Goal: Information Seeking & Learning: Learn about a topic

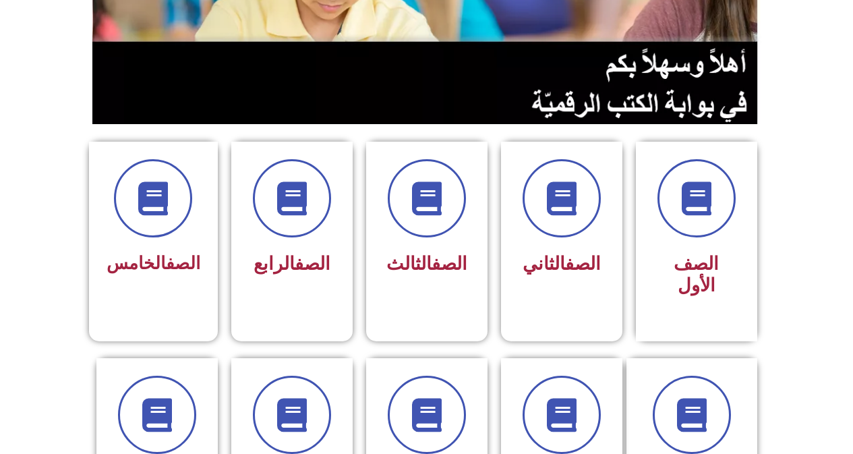
scroll to position [270, 0]
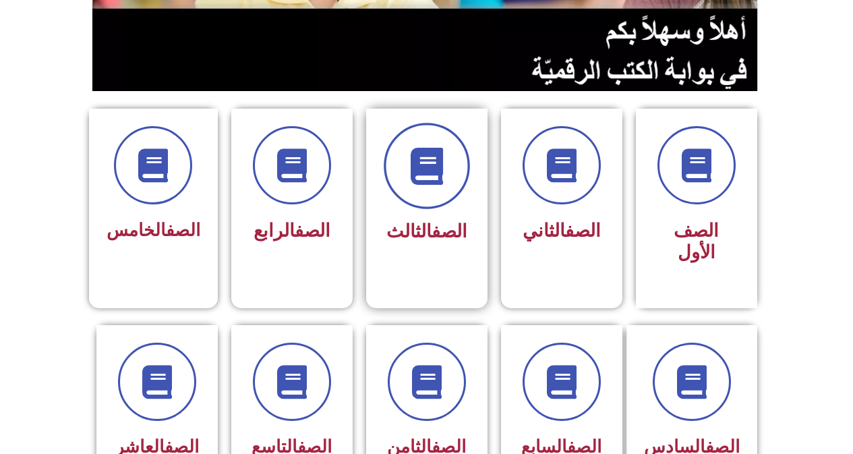
click at [434, 183] on icon at bounding box center [426, 166] width 37 height 37
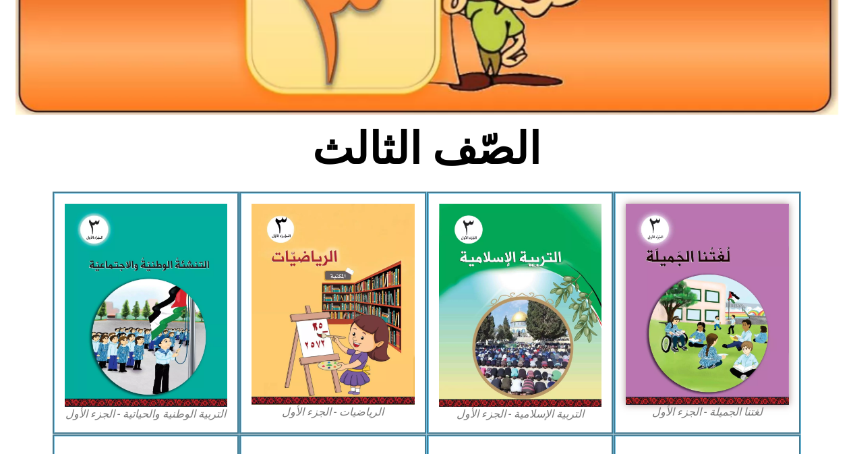
scroll to position [270, 0]
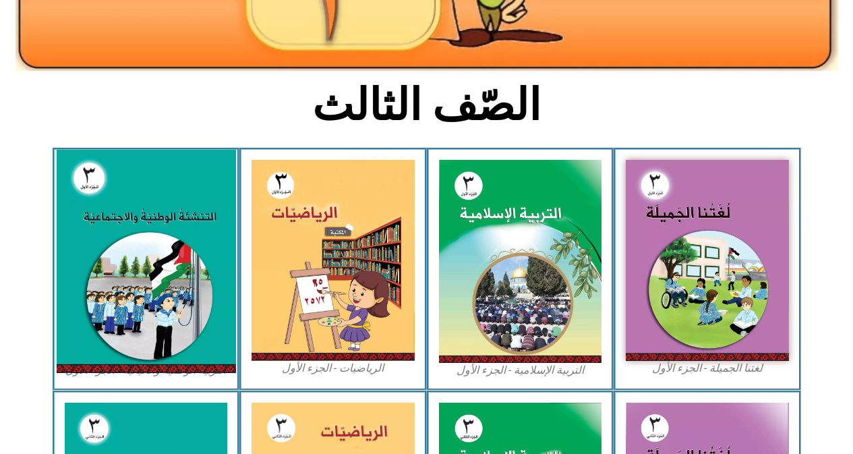
click at [122, 212] on img at bounding box center [145, 261] width 179 height 223
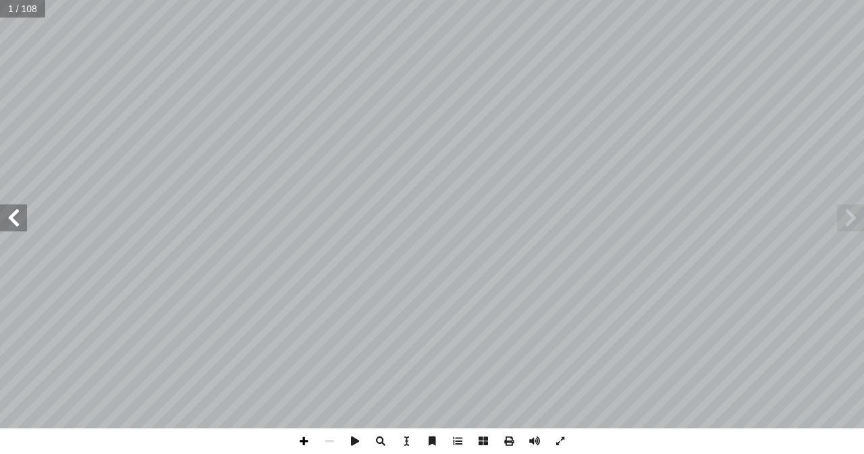
click at [296, 441] on span at bounding box center [304, 441] width 26 height 26
click at [455, 446] on span at bounding box center [458, 441] width 26 height 26
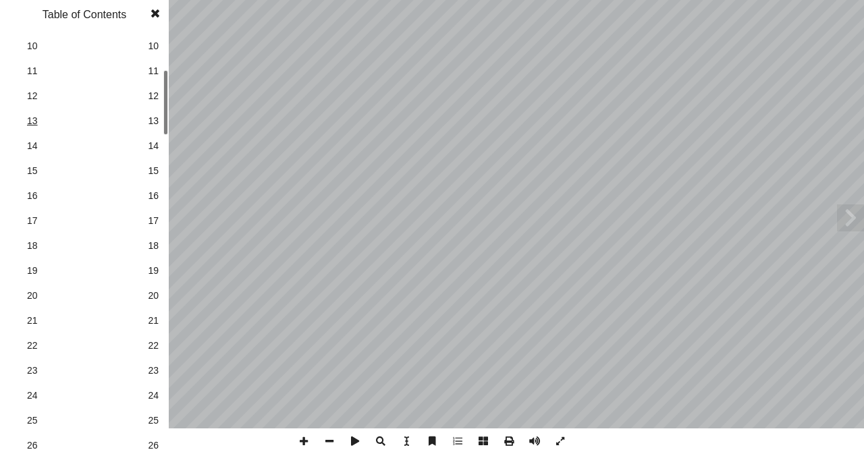
click at [84, 113] on link "13 13" at bounding box center [83, 121] width 152 height 25
click at [148, 423] on span "25" at bounding box center [153, 421] width 11 height 14
click at [161, 14] on span at bounding box center [155, 13] width 24 height 27
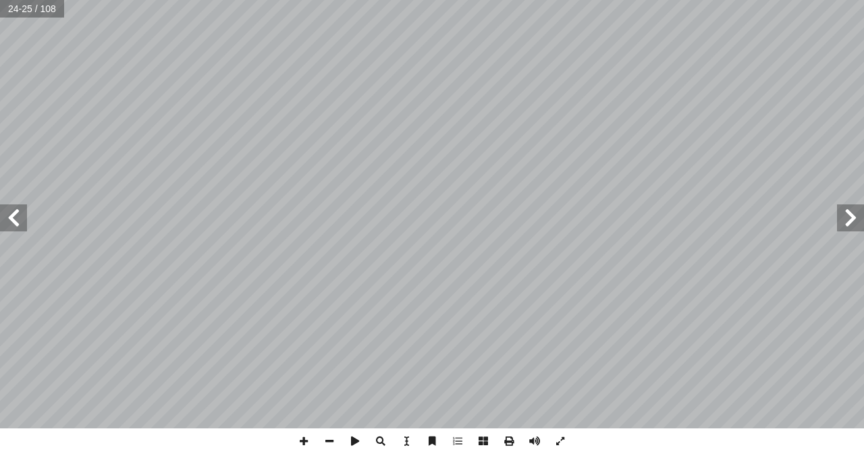
click at [16, 225] on span at bounding box center [13, 217] width 27 height 27
click at [308, 441] on span at bounding box center [304, 441] width 26 height 26
click at [15, 229] on span at bounding box center [13, 217] width 27 height 27
click at [324, 441] on span at bounding box center [329, 441] width 26 height 26
